Goal: Task Accomplishment & Management: Use online tool/utility

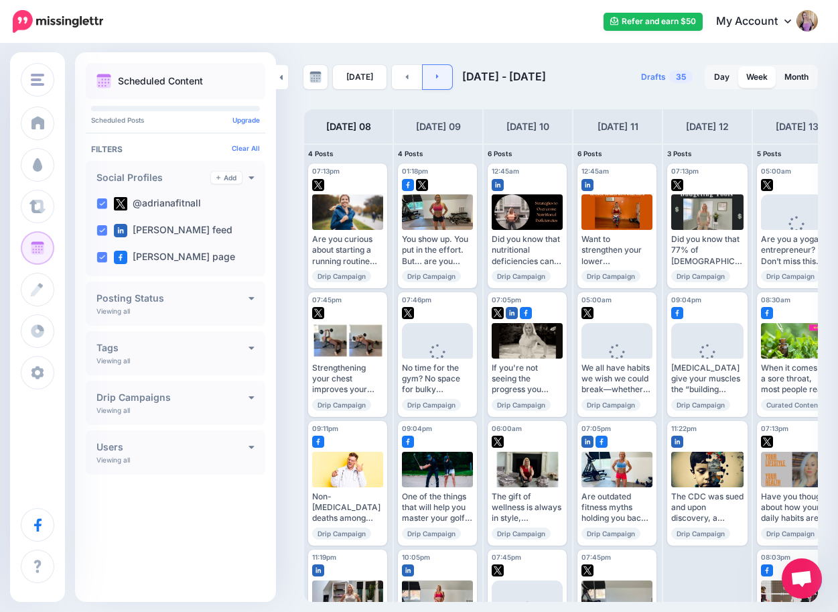
click at [448, 70] on link at bounding box center [438, 77] width 30 height 24
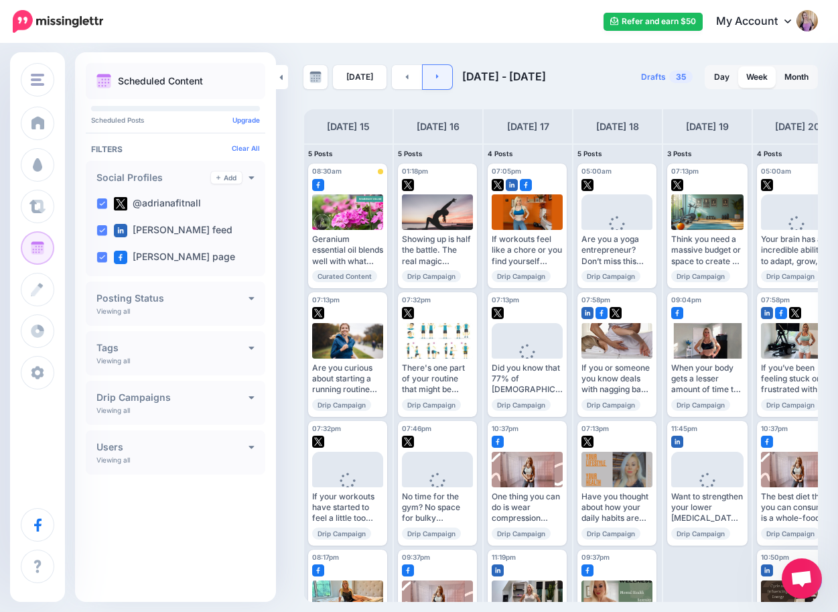
click at [448, 70] on link at bounding box center [438, 77] width 30 height 24
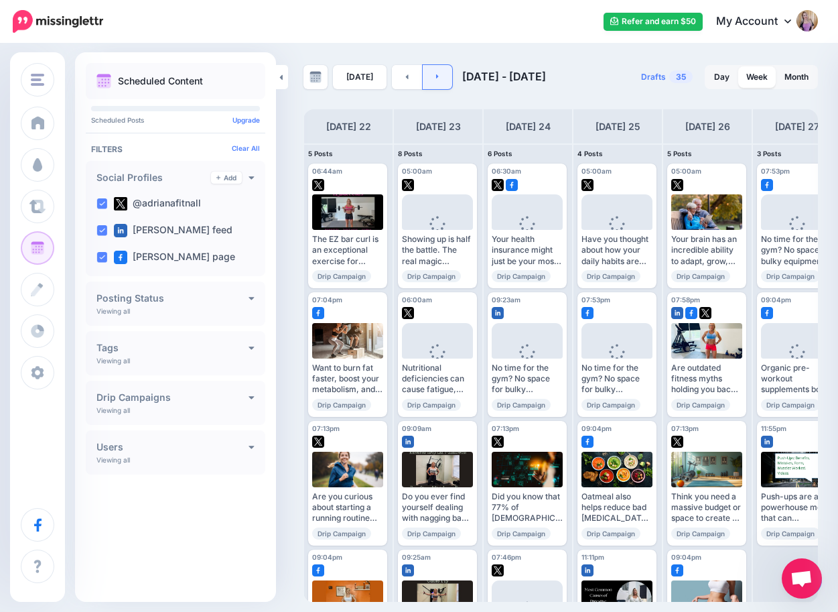
click at [448, 70] on link at bounding box center [438, 77] width 30 height 24
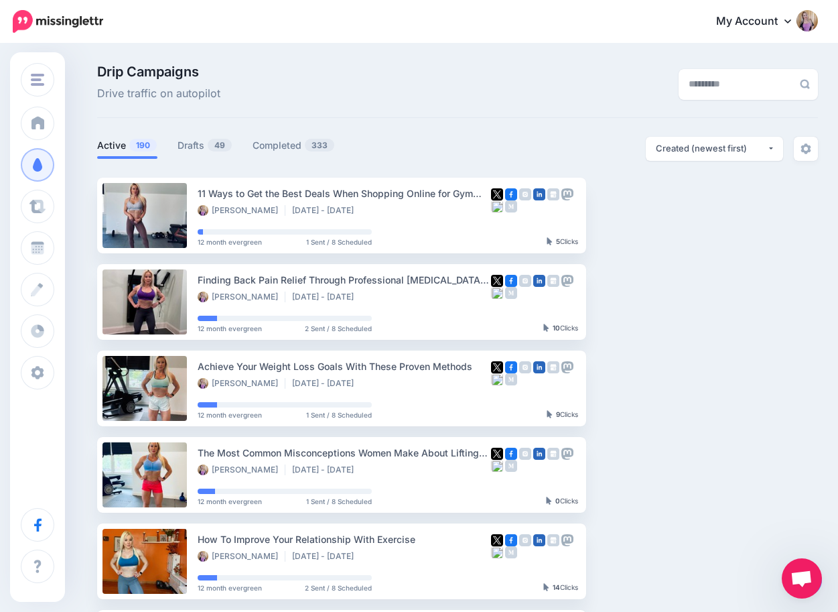
scroll to position [618, 0]
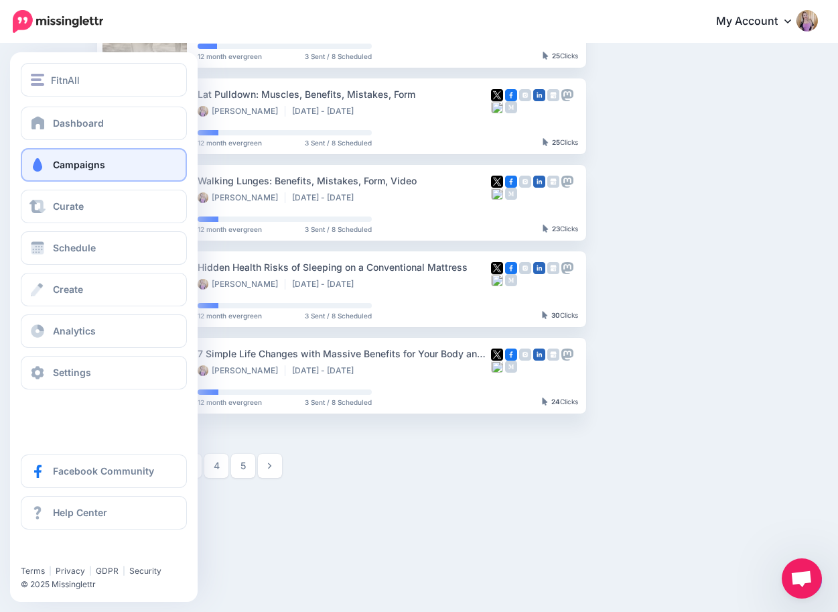
click at [61, 167] on span "Campaigns" at bounding box center [79, 164] width 52 height 11
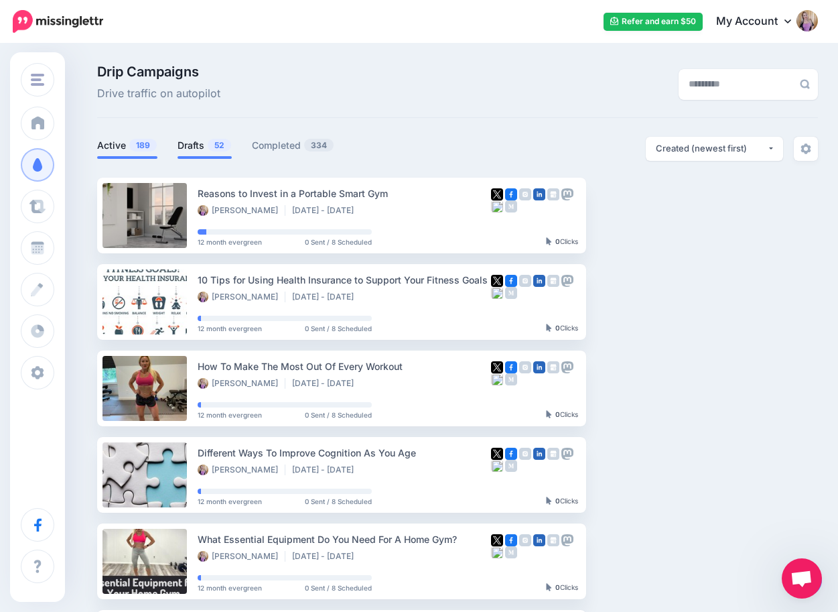
click at [198, 142] on link "Drafts 52" at bounding box center [205, 145] width 54 height 16
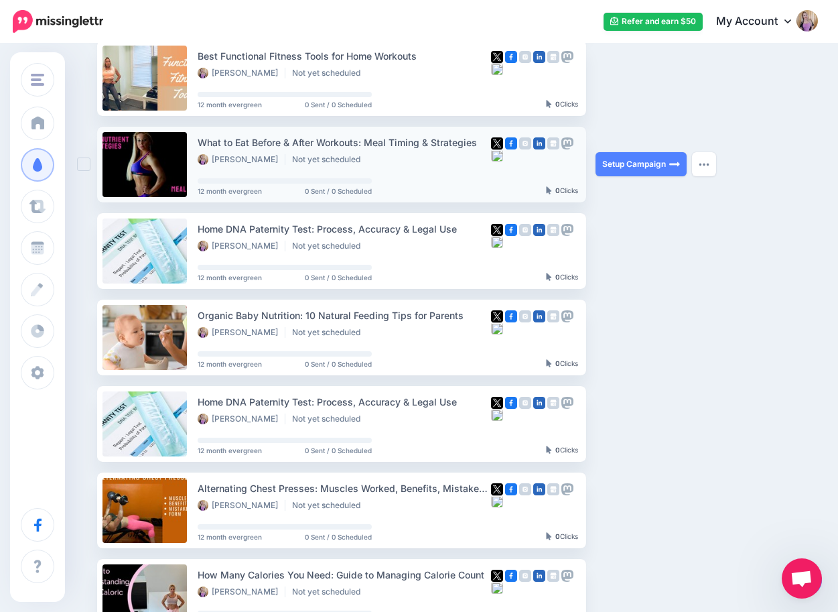
scroll to position [225, 0]
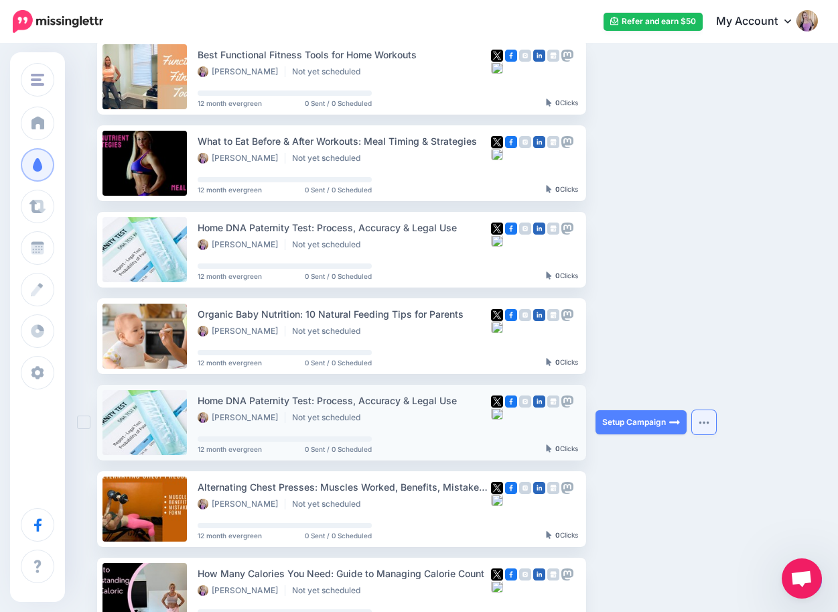
click at [710, 422] on img "button" at bounding box center [704, 422] width 11 height 4
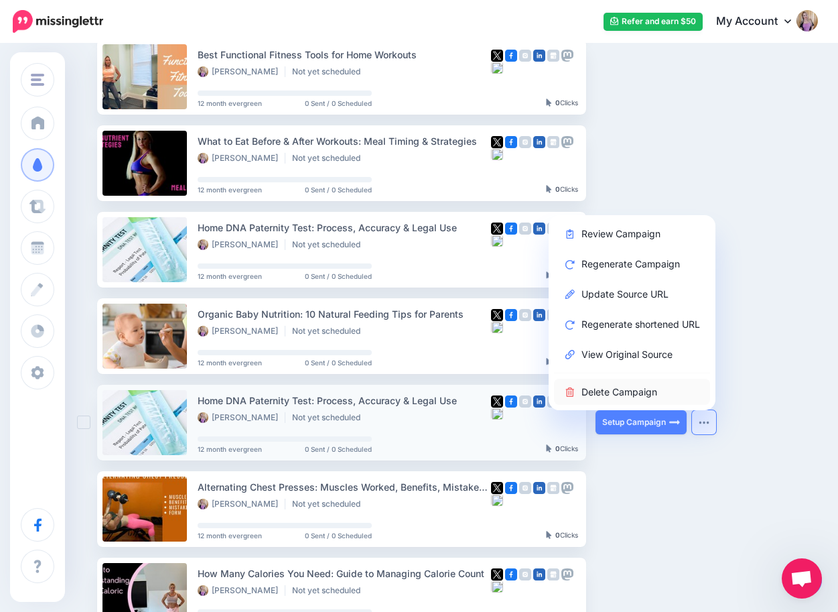
click at [651, 391] on link "Delete Campaign" at bounding box center [632, 392] width 156 height 26
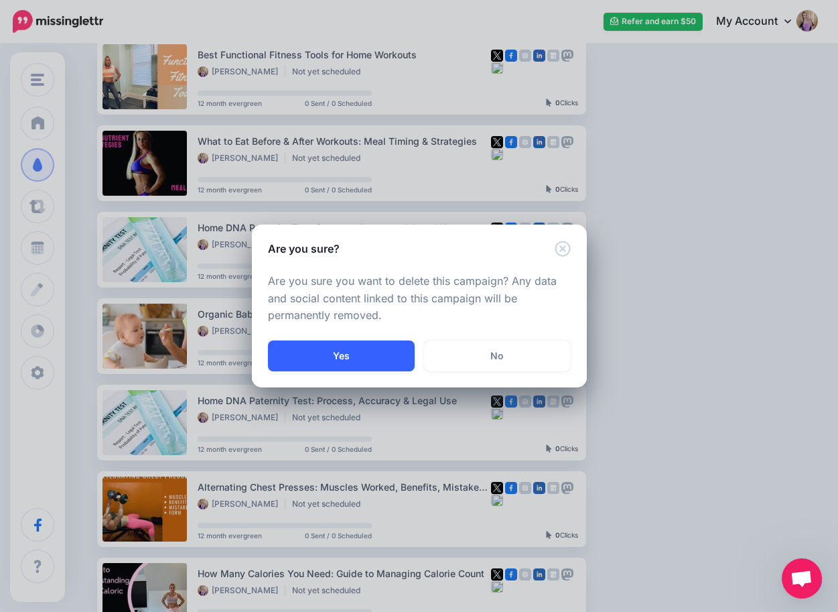
click at [342, 348] on button "Yes" at bounding box center [341, 355] width 147 height 31
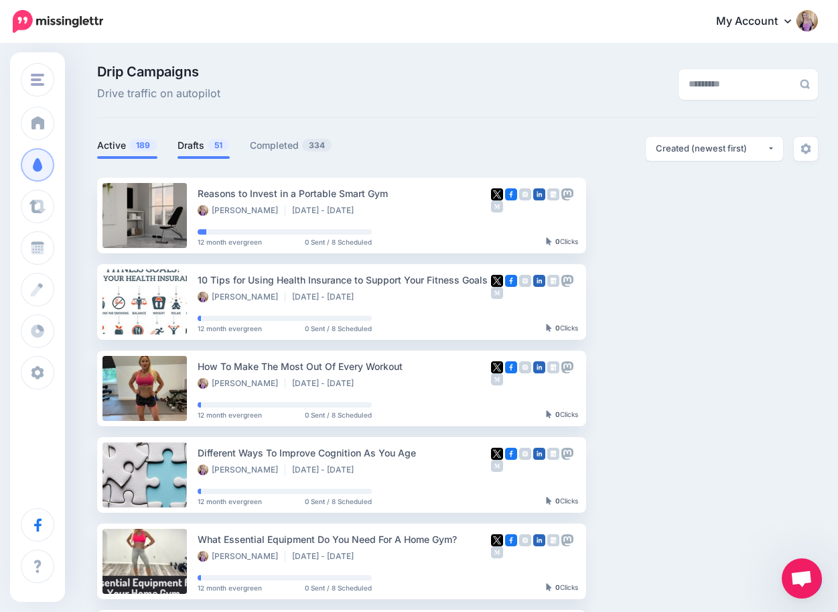
click at [188, 147] on link "Drafts 51" at bounding box center [204, 145] width 52 height 16
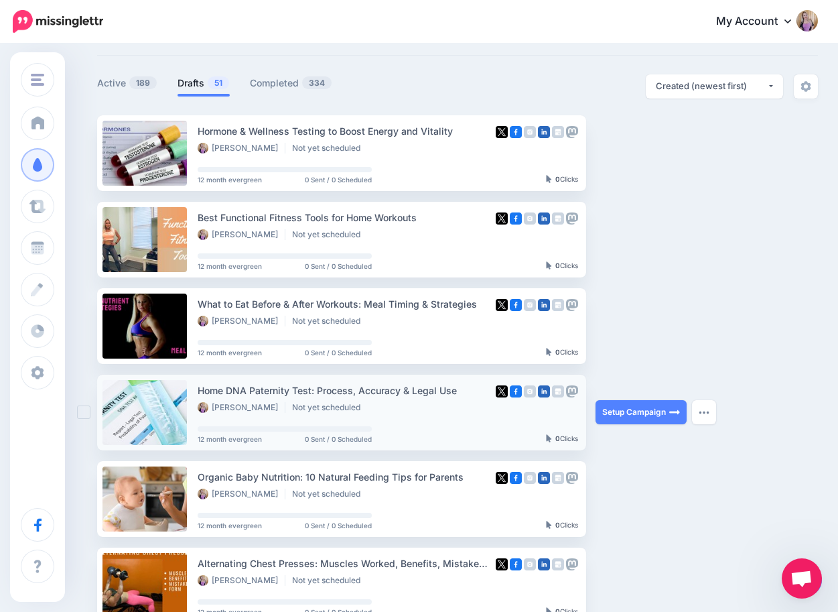
scroll to position [89, 0]
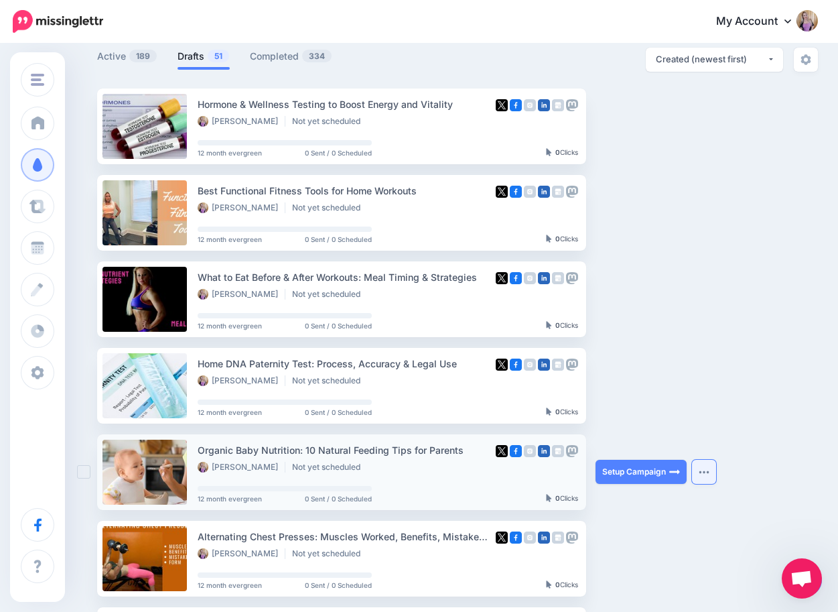
click at [704, 472] on img "button" at bounding box center [704, 472] width 11 height 4
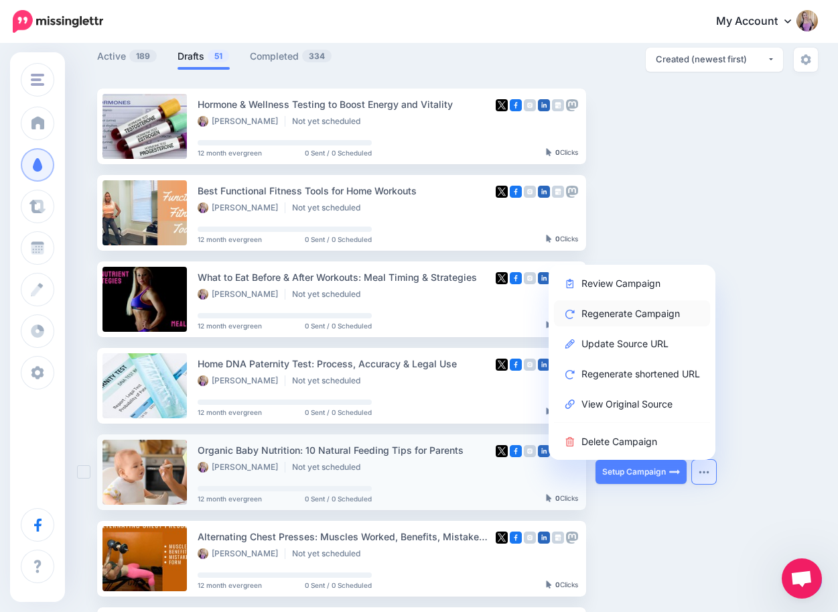
click at [649, 313] on link "Regenerate Campaign" at bounding box center [632, 313] width 156 height 26
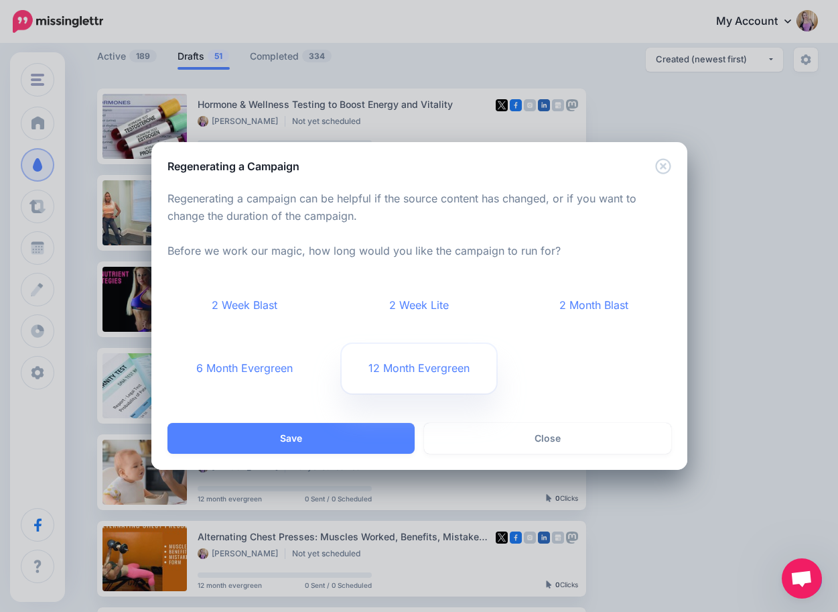
click at [464, 374] on link "12 Month Evergreen" at bounding box center [419, 369] width 155 height 50
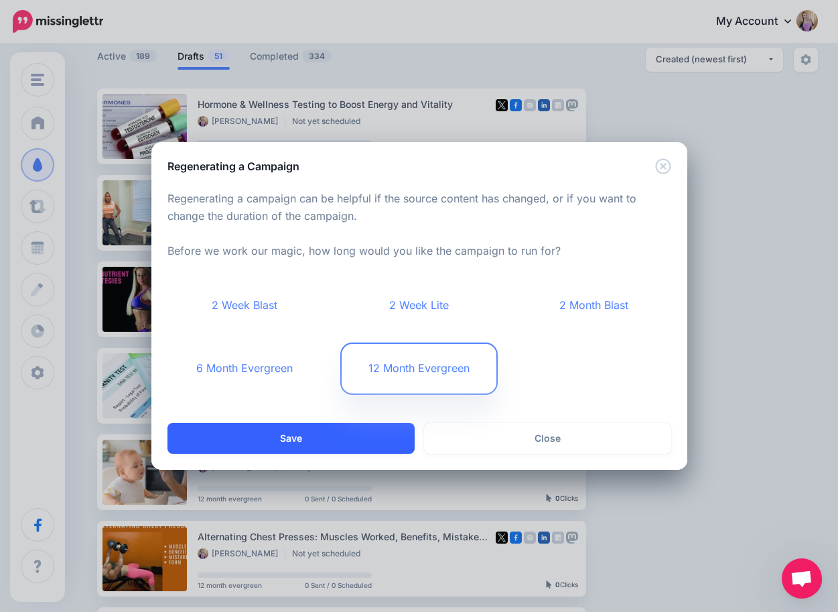
click at [371, 439] on button "Save" at bounding box center [291, 438] width 247 height 31
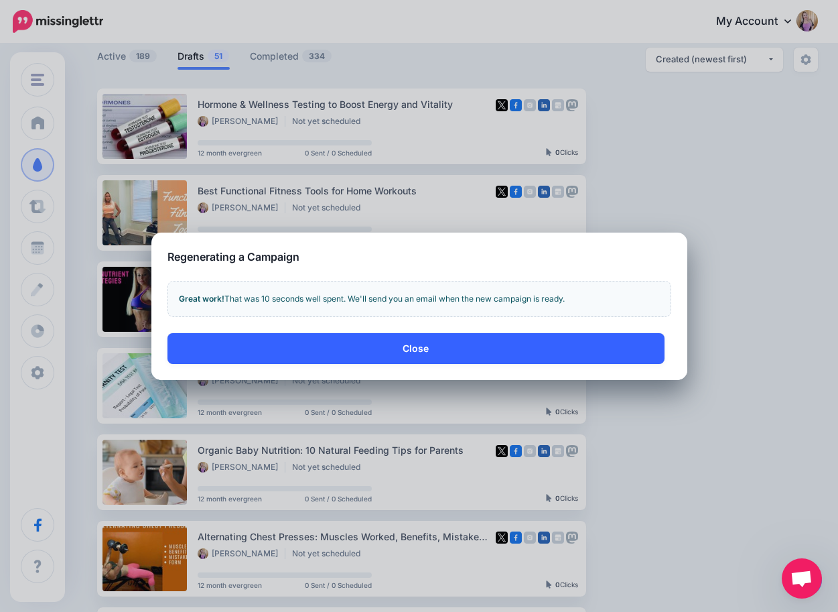
click at [450, 341] on button "Close" at bounding box center [416, 348] width 497 height 31
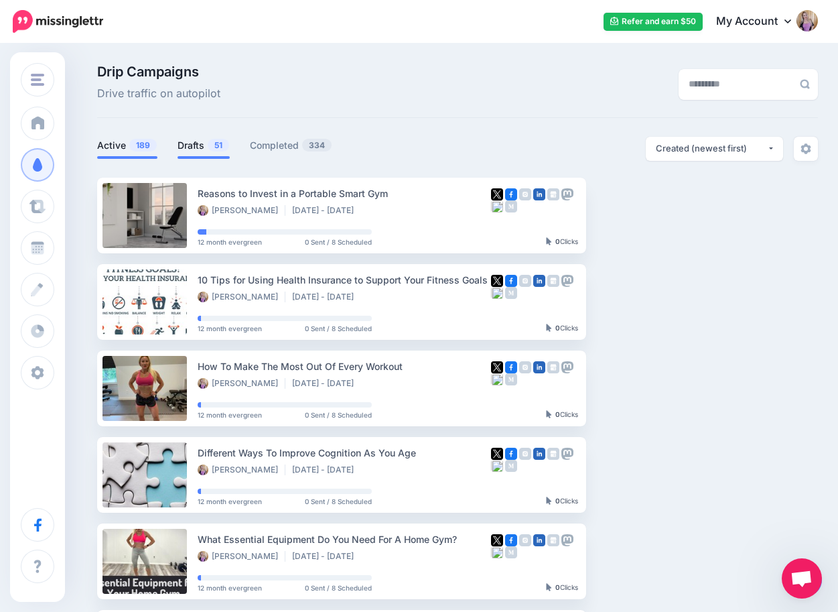
click at [191, 147] on link "Drafts 51" at bounding box center [204, 145] width 52 height 16
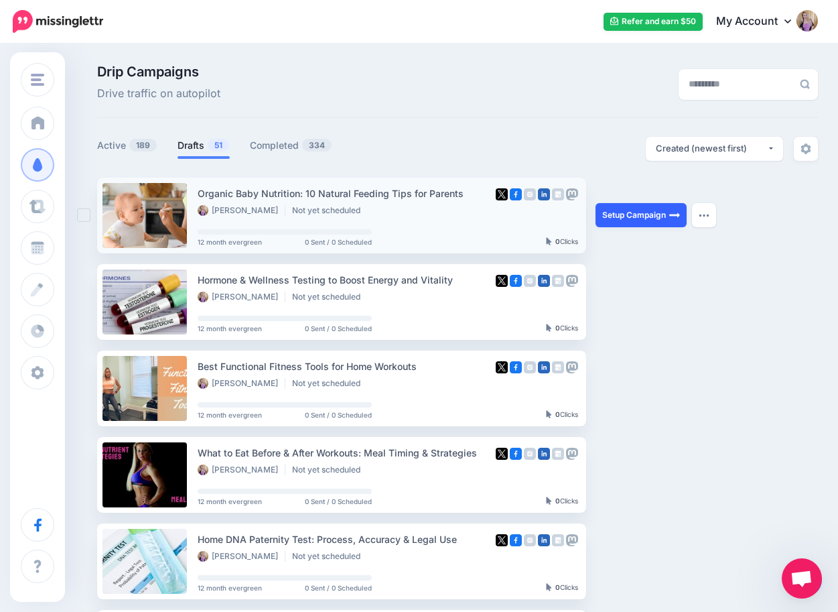
click at [646, 209] on link "Setup Campaign" at bounding box center [641, 215] width 91 height 24
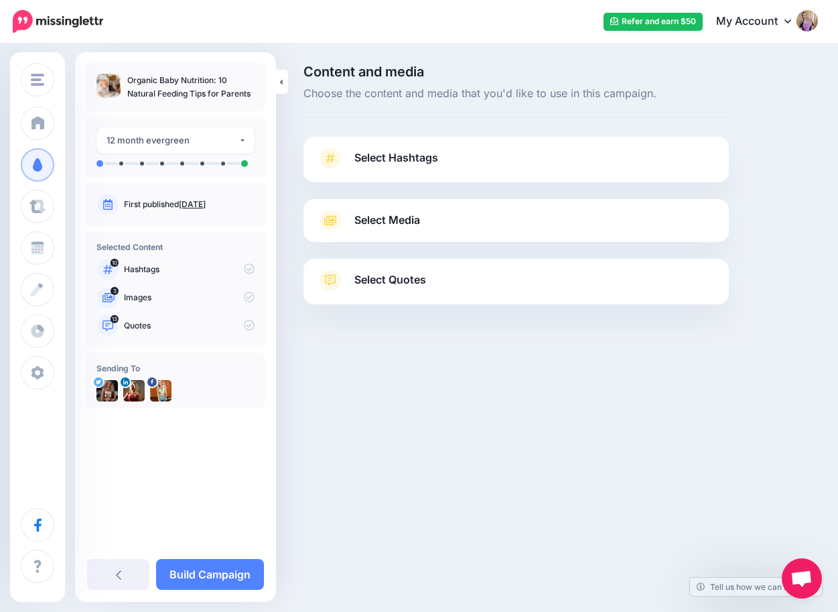
click at [429, 153] on span "Select Hashtags" at bounding box center [396, 158] width 84 height 18
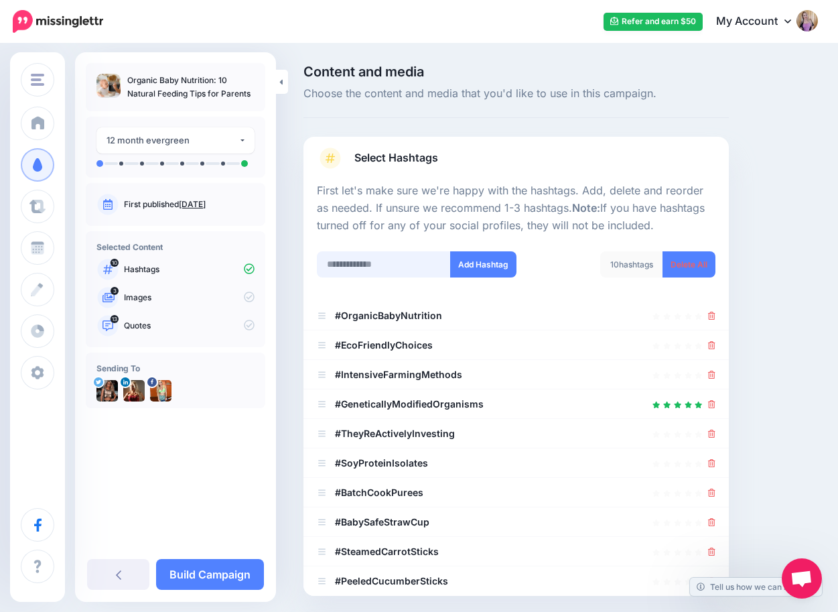
click at [360, 262] on input "text" at bounding box center [384, 264] width 134 height 26
type input "**********"
click at [486, 265] on button "Add Hashtag" at bounding box center [483, 264] width 66 height 26
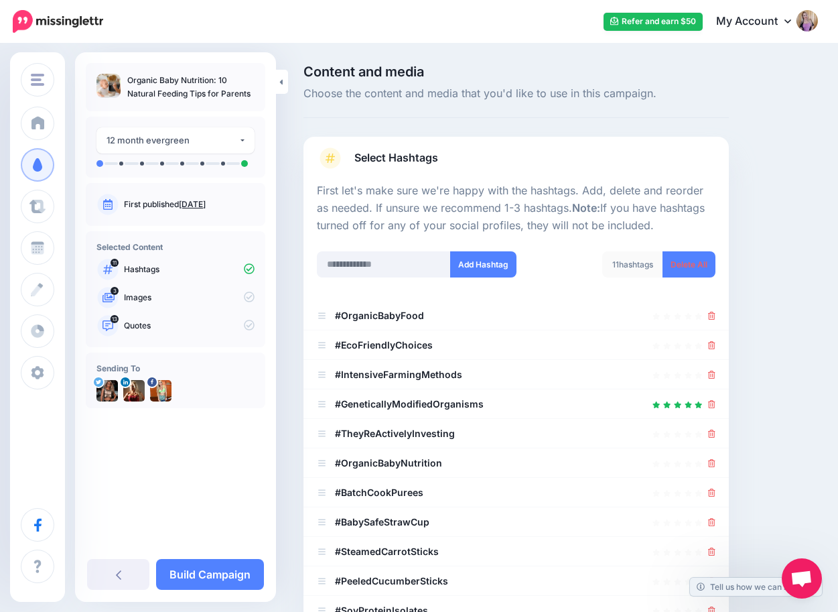
scroll to position [220, 0]
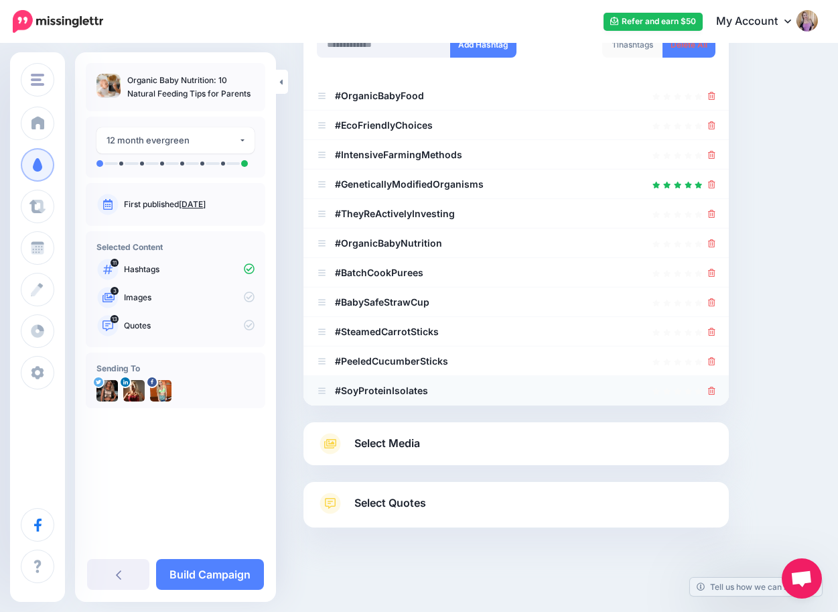
click at [712, 387] on icon at bounding box center [711, 391] width 7 height 8
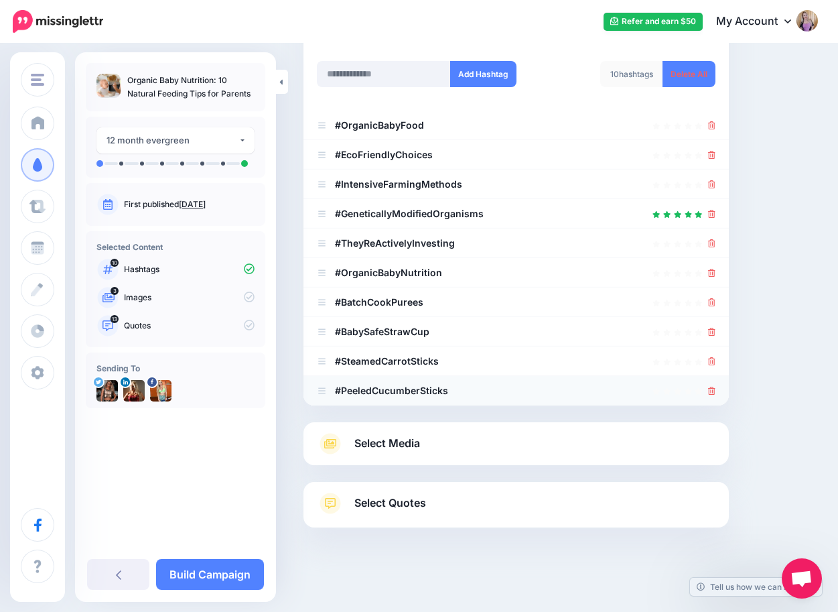
click at [712, 389] on icon at bounding box center [711, 391] width 7 height 8
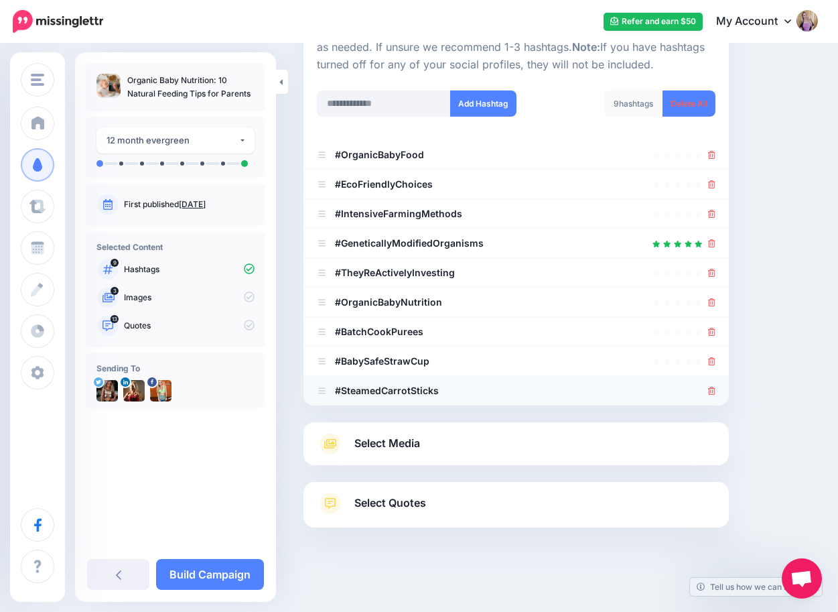
click at [712, 389] on icon at bounding box center [711, 391] width 7 height 8
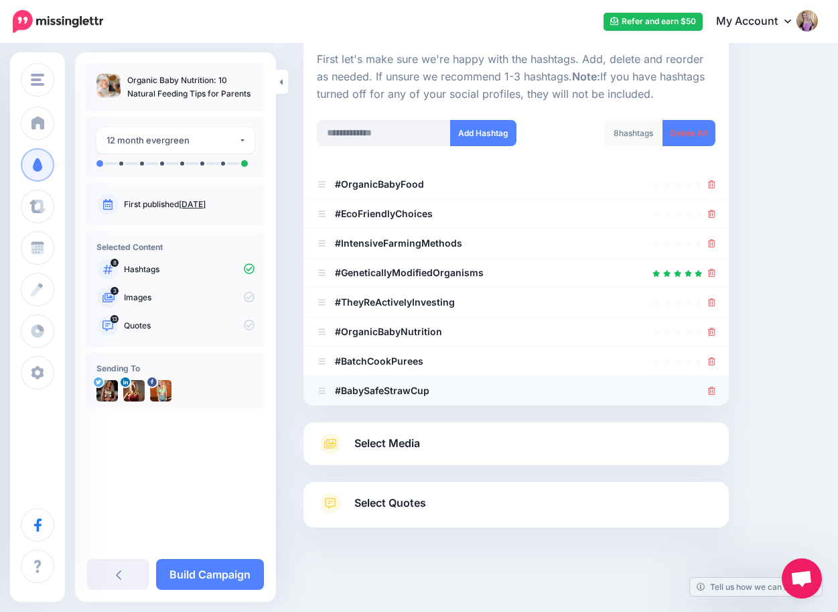
click at [712, 389] on icon at bounding box center [711, 391] width 7 height 8
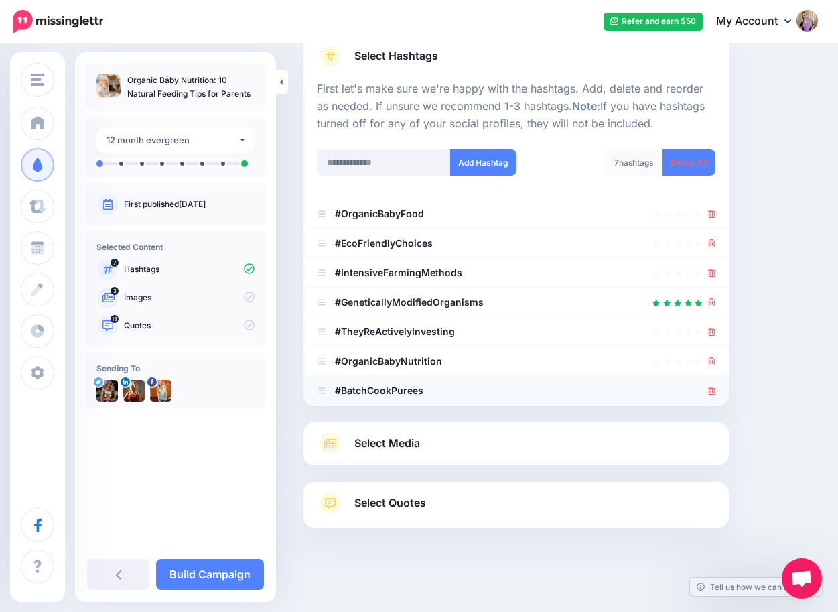
click at [712, 389] on icon at bounding box center [711, 391] width 7 height 8
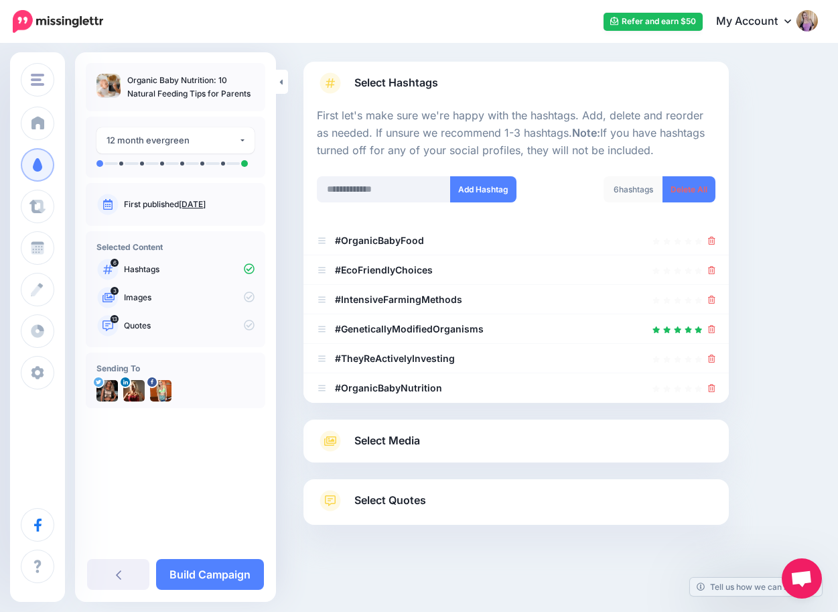
scroll to position [72, 0]
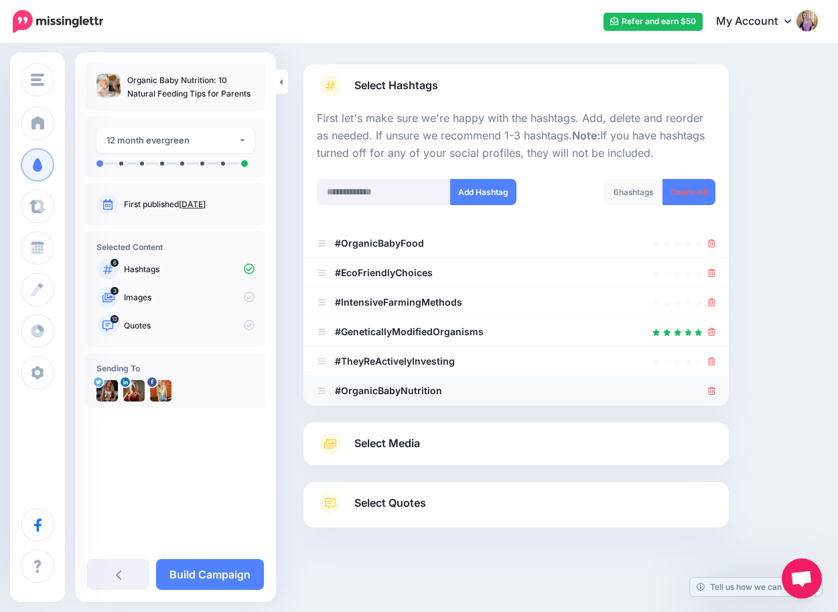
click at [712, 389] on icon at bounding box center [711, 391] width 7 height 8
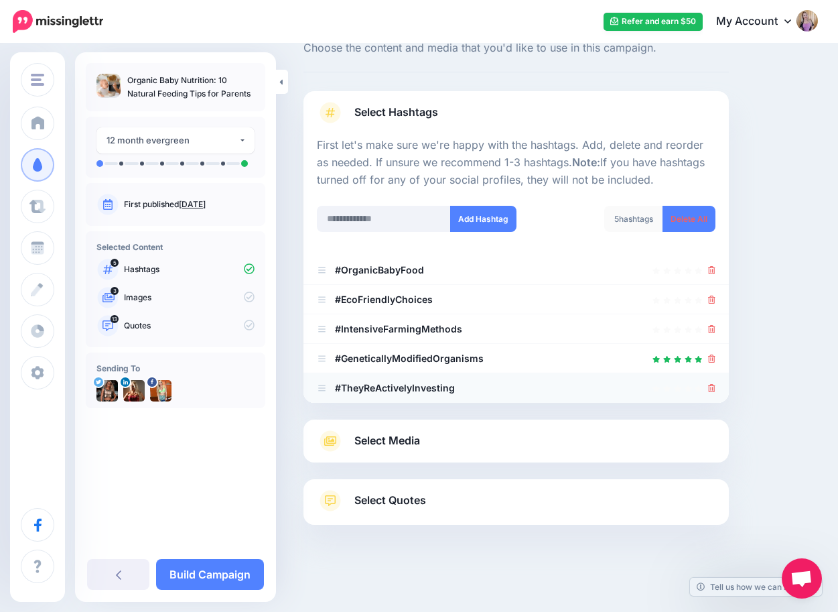
scroll to position [43, 0]
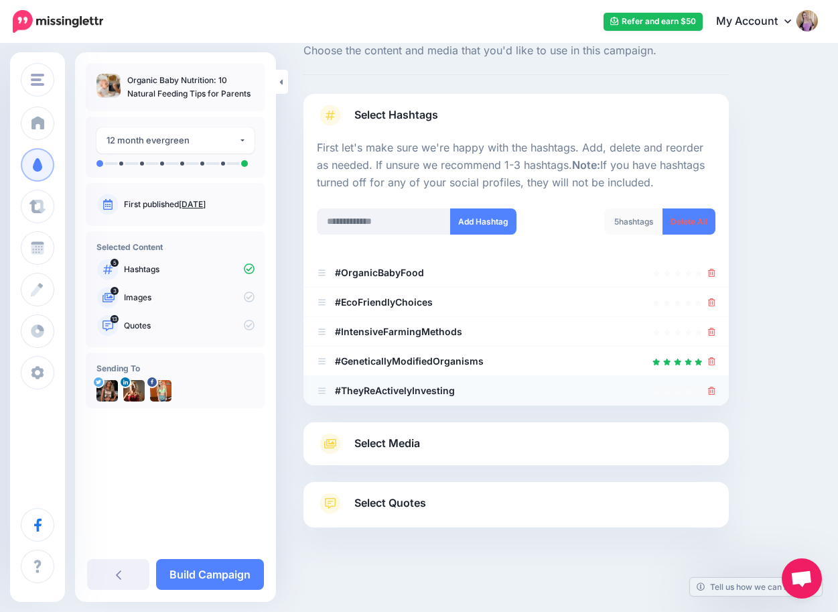
click at [712, 389] on icon at bounding box center [711, 391] width 7 height 8
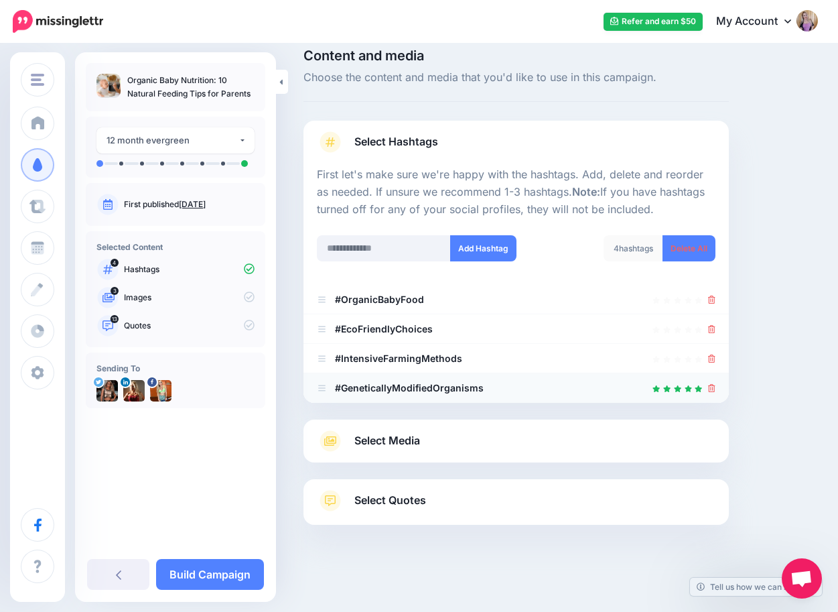
scroll to position [13, 0]
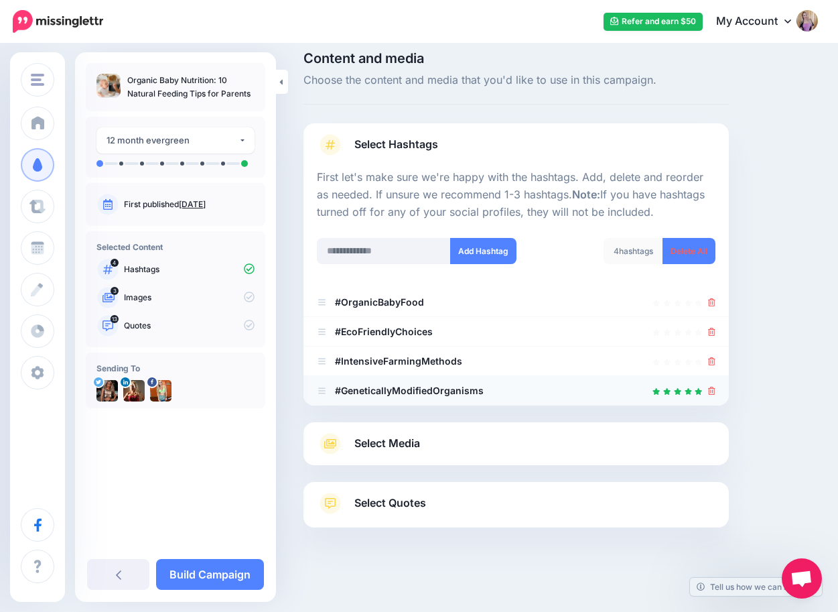
click at [712, 389] on icon at bounding box center [711, 391] width 7 height 8
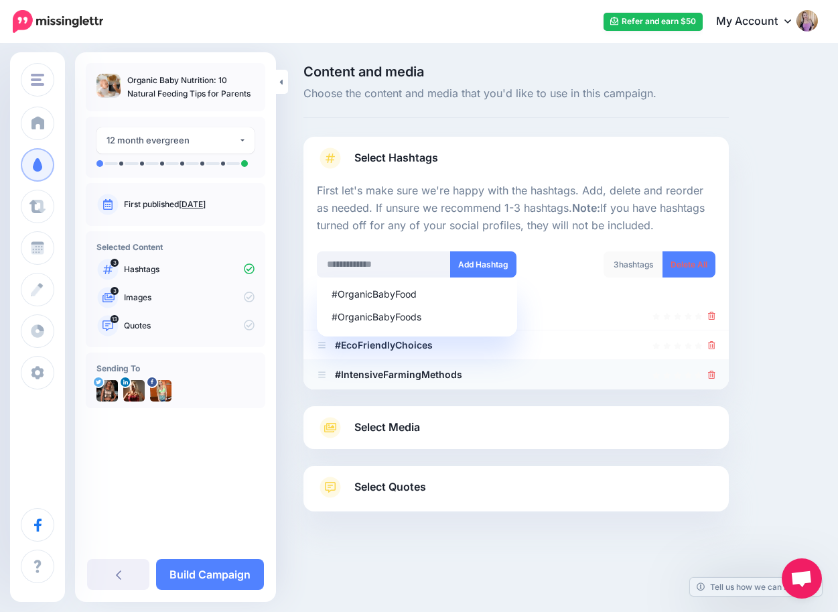
click at [713, 371] on icon at bounding box center [711, 375] width 7 height 8
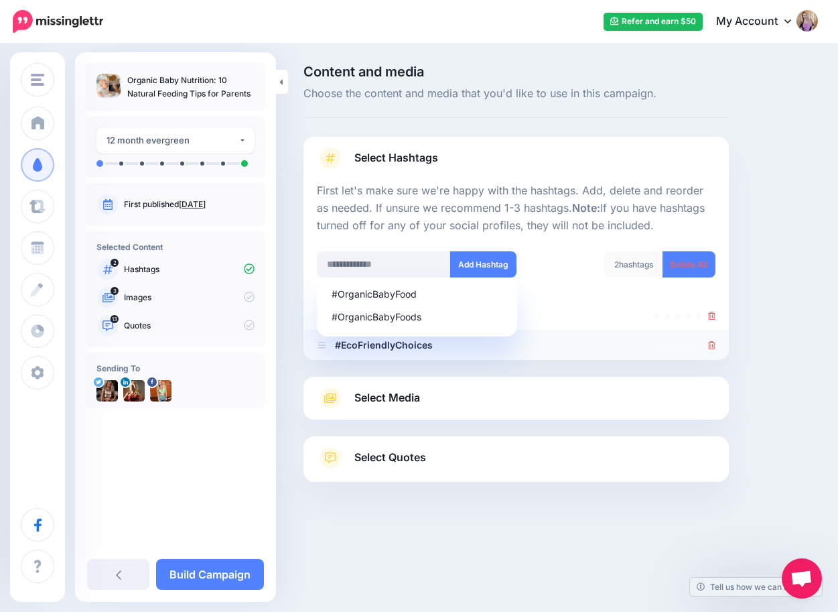
click at [712, 341] on icon at bounding box center [711, 345] width 7 height 8
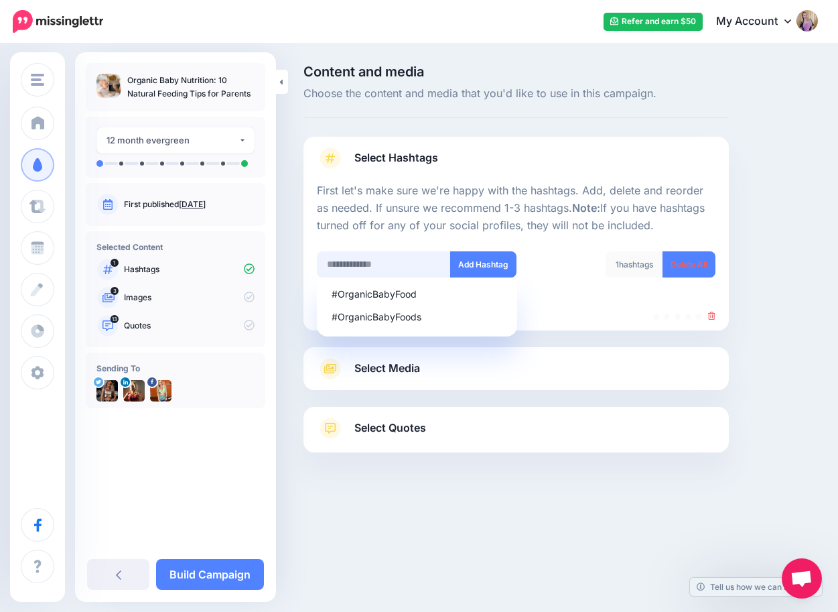
click at [362, 262] on input "text" at bounding box center [384, 264] width 134 height 26
type input "**********"
click at [484, 263] on button "Add Hashtag" at bounding box center [483, 264] width 66 height 26
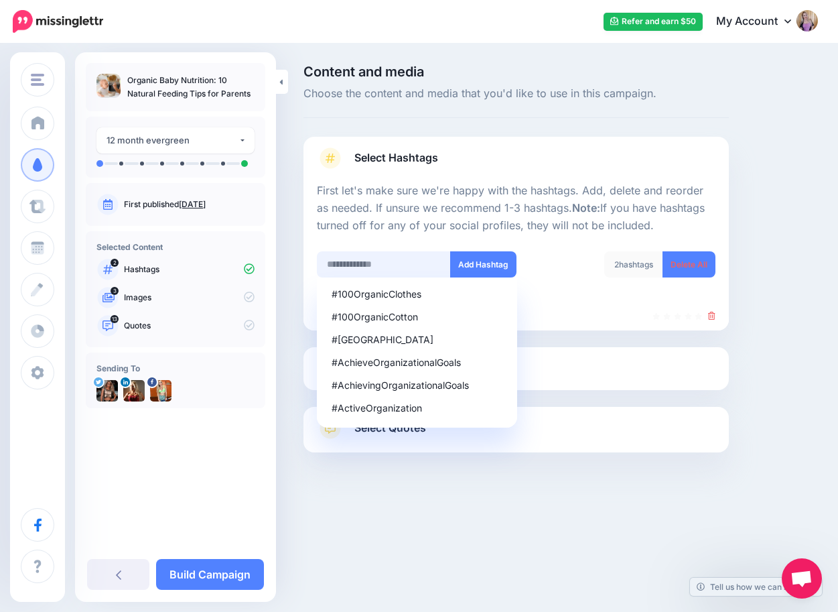
click at [417, 262] on input "text" at bounding box center [384, 264] width 134 height 26
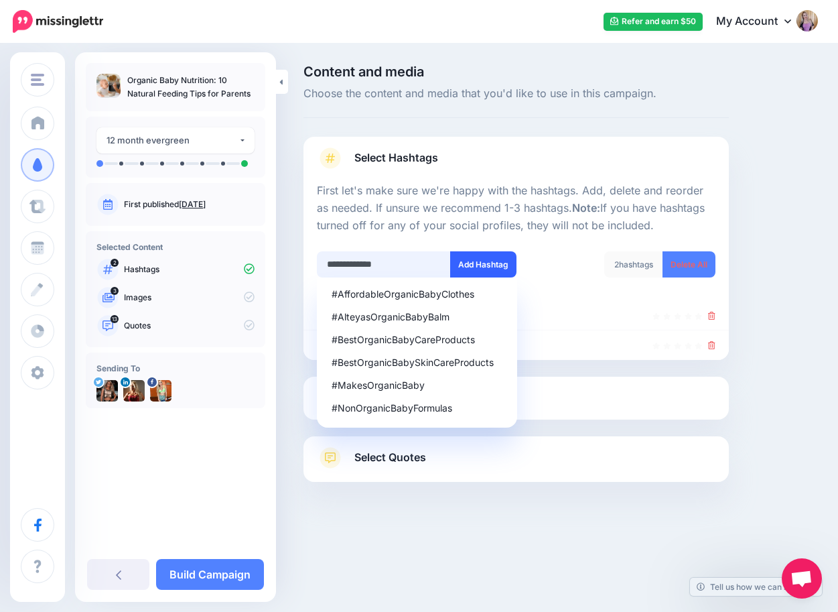
type input "**********"
click at [478, 263] on button "Add Hashtag" at bounding box center [483, 264] width 66 height 26
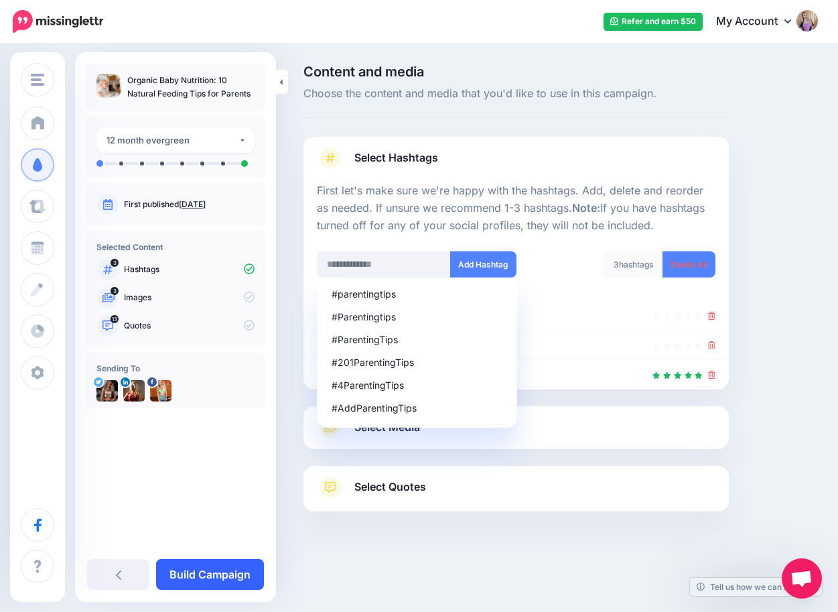
click at [224, 570] on link "Build Campaign" at bounding box center [210, 574] width 108 height 31
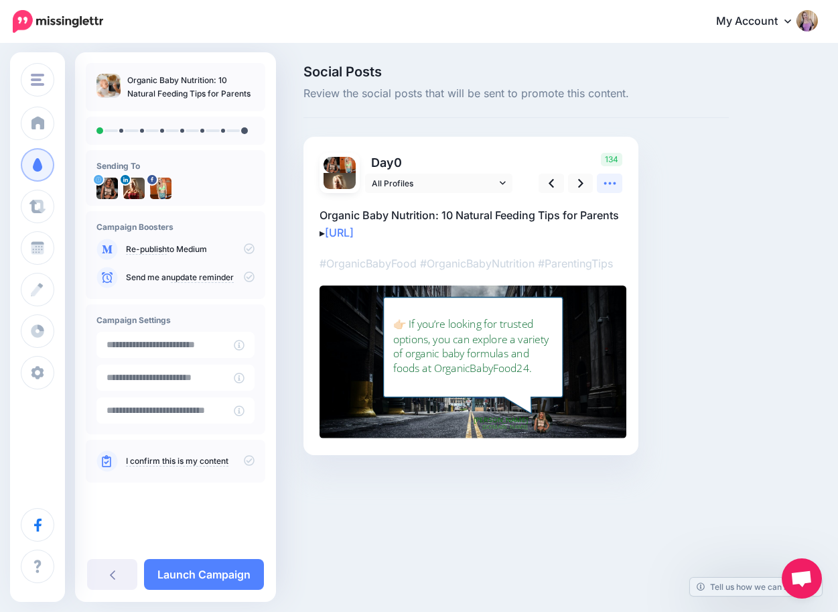
click at [614, 181] on icon at bounding box center [610, 183] width 14 height 14
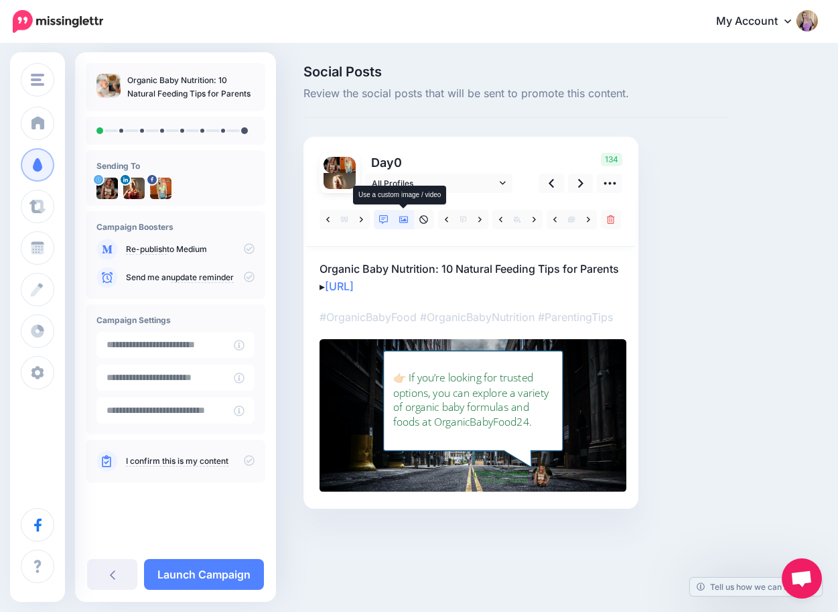
click at [405, 218] on icon at bounding box center [403, 219] width 9 height 7
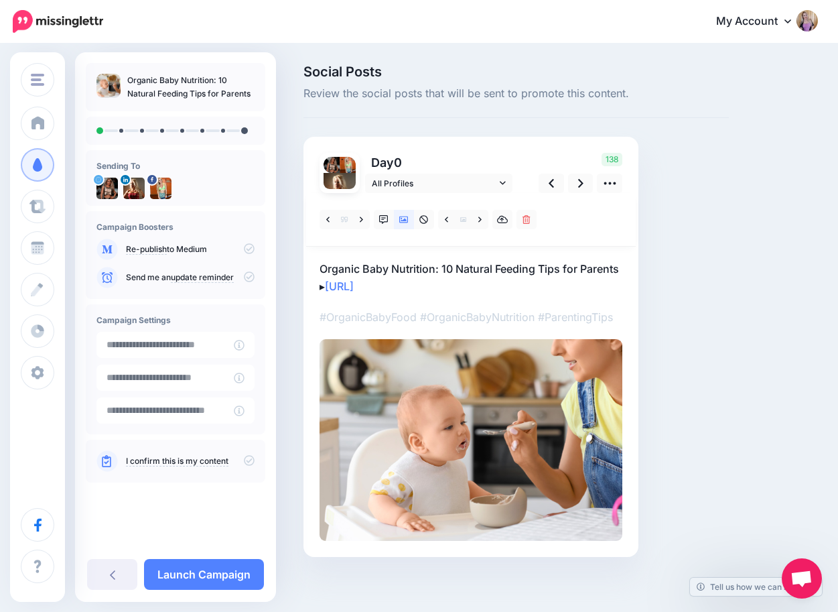
click at [330, 266] on p "Organic Baby Nutrition: 10 Natural Feeding Tips for Parents ▸ [URL]" at bounding box center [471, 277] width 303 height 35
click at [330, 266] on textarea "**********" at bounding box center [471, 277] width 303 height 35
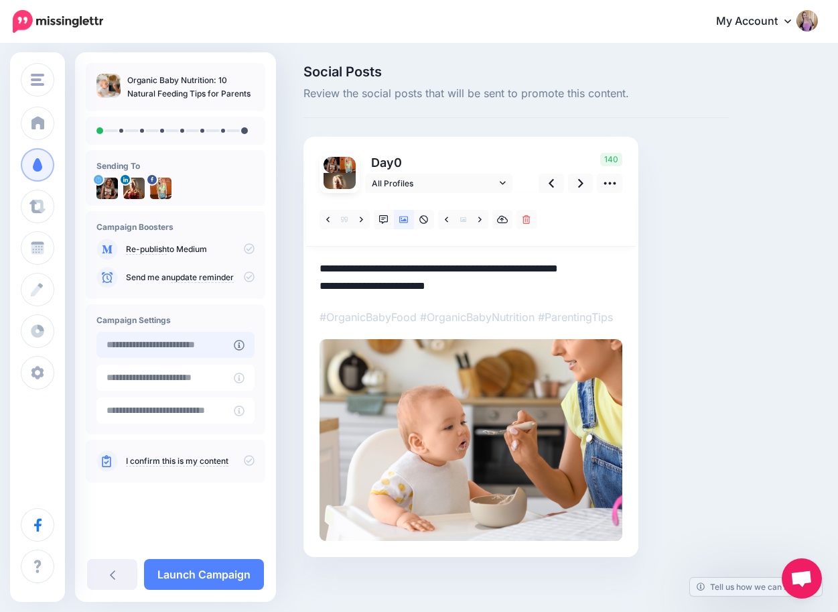
paste textarea "**********"
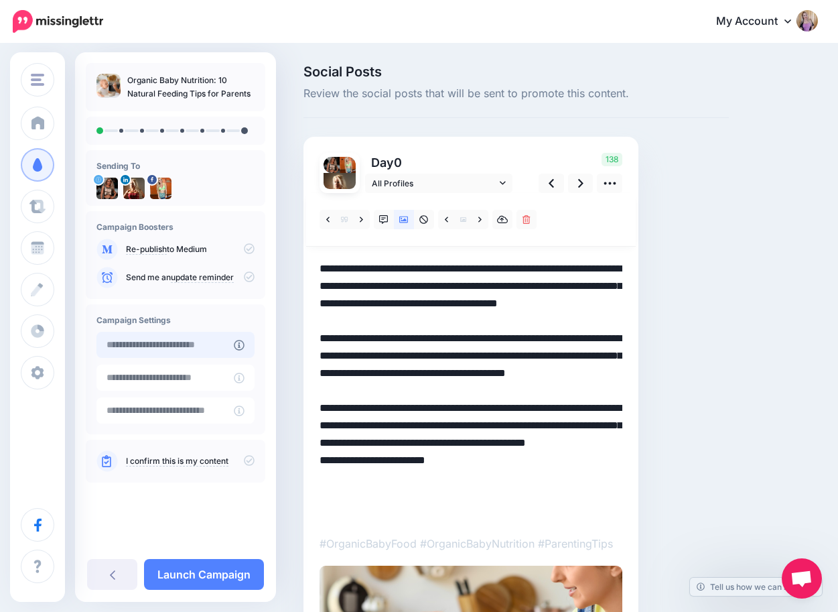
type textarea "**********"
